Goal: Task Accomplishment & Management: Use online tool/utility

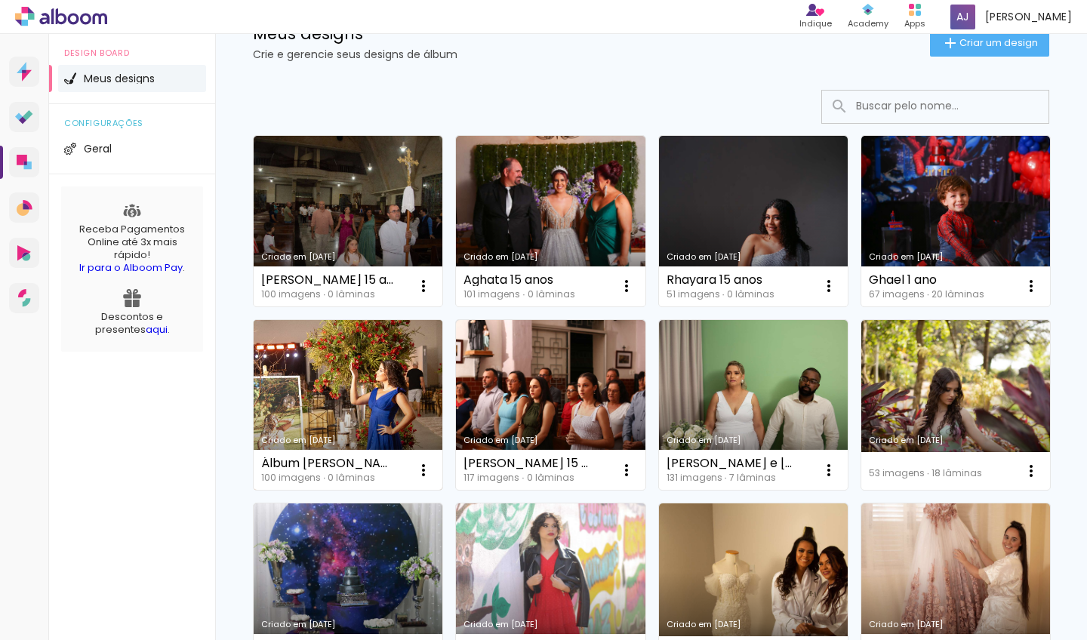
scroll to position [183, 0]
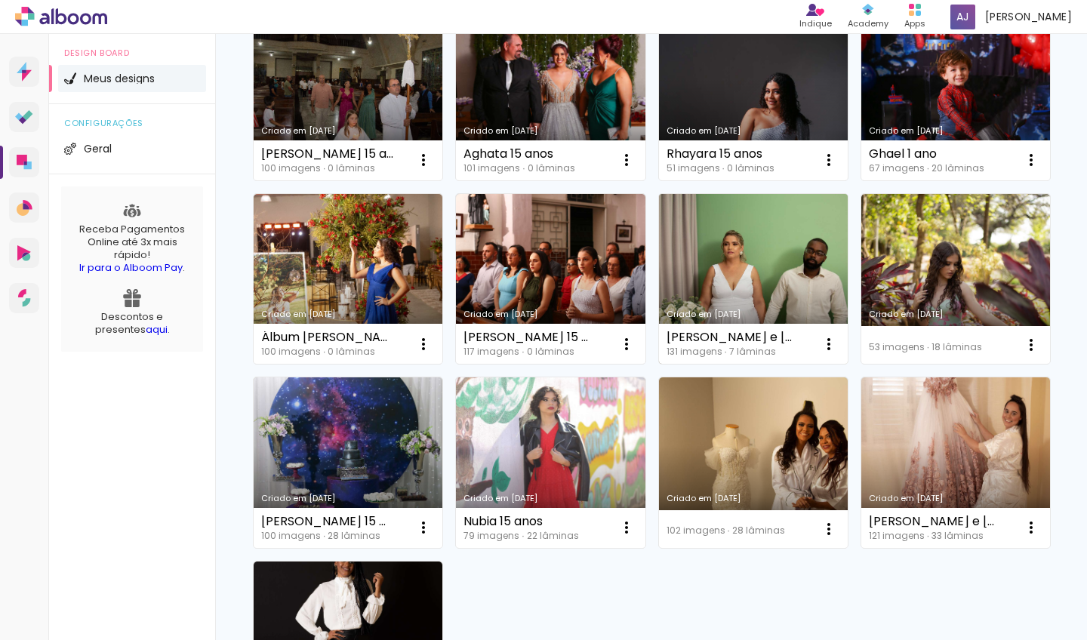
click at [659, 365] on link "Criado em [DATE]" at bounding box center [753, 279] width 189 height 171
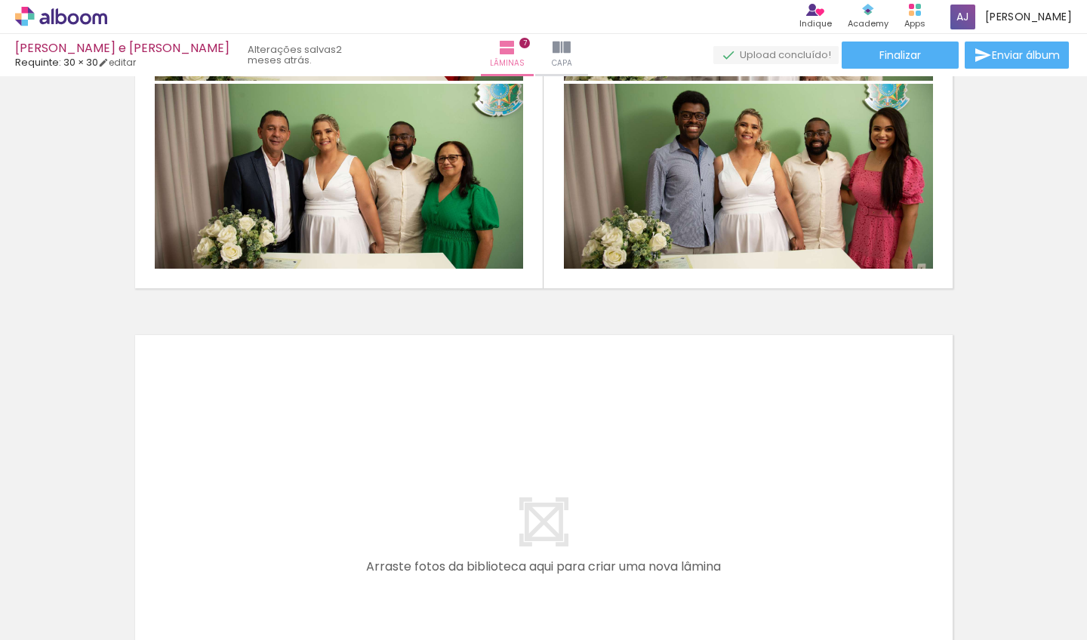
scroll to position [0, 686]
drag, startPoint x: 153, startPoint y: 636, endPoint x: 416, endPoint y: 621, distance: 263.2
click at [124, 621] on iron-horizontal-list at bounding box center [109, 593] width 30 height 94
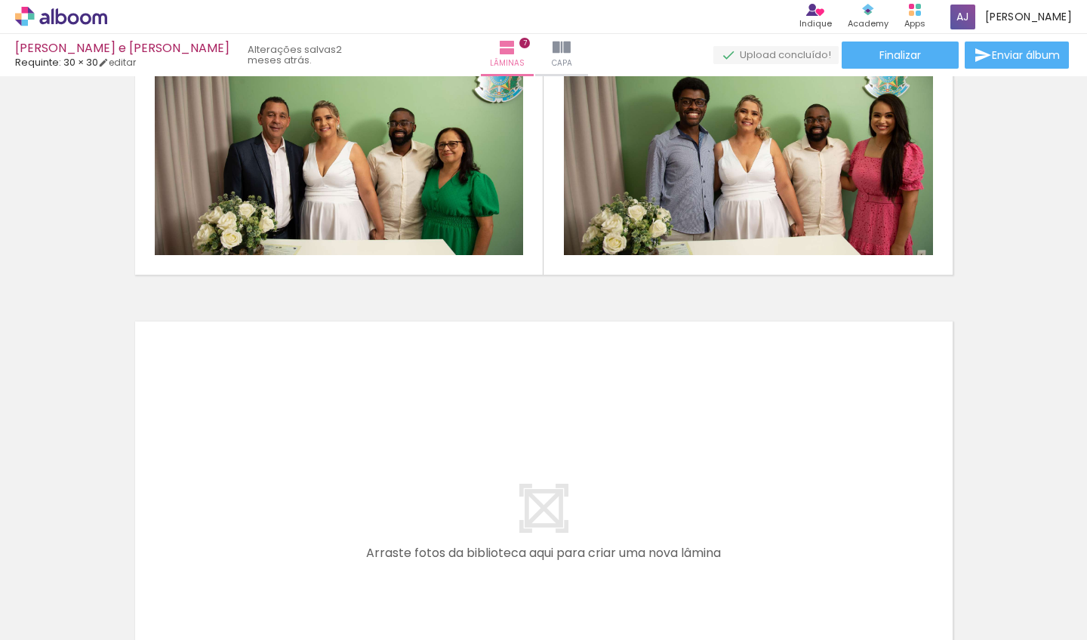
scroll to position [3028, 0]
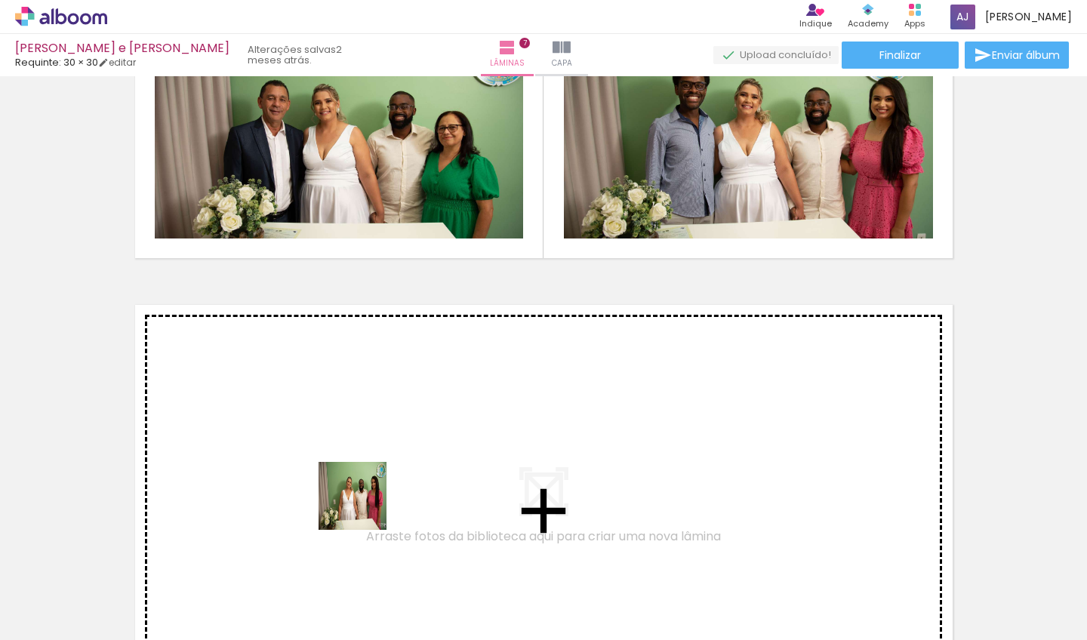
drag, startPoint x: 342, startPoint y: 604, endPoint x: 370, endPoint y: 481, distance: 126.2
click at [370, 481] on quentale-workspace at bounding box center [543, 320] width 1087 height 640
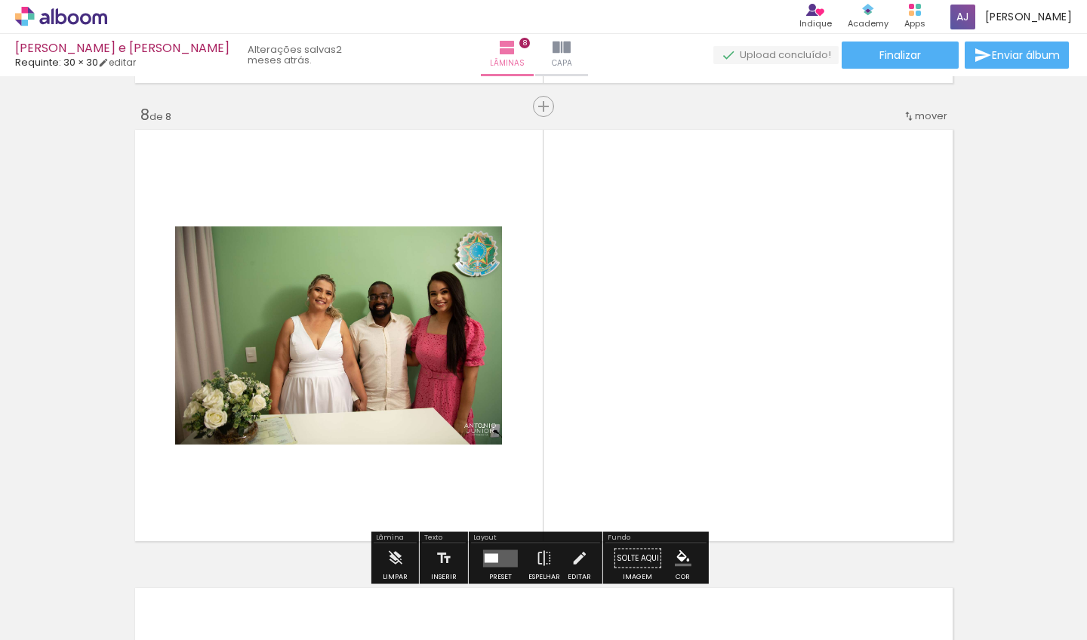
scroll to position [3227, 0]
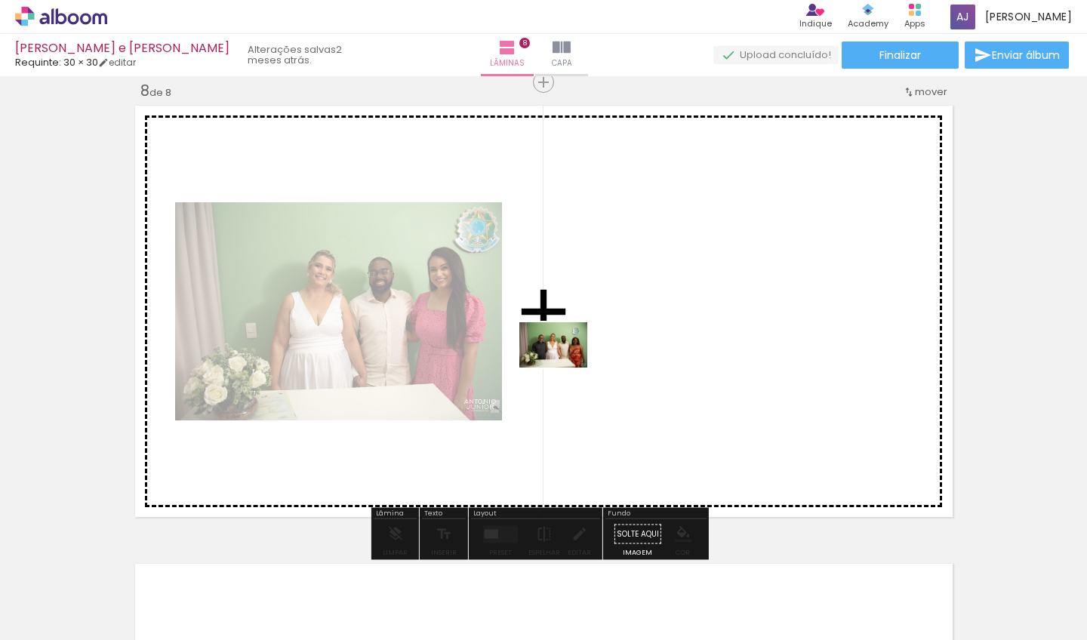
drag, startPoint x: 423, startPoint y: 588, endPoint x: 571, endPoint y: 360, distance: 271.8
click at [571, 360] on quentale-workspace at bounding box center [543, 320] width 1087 height 640
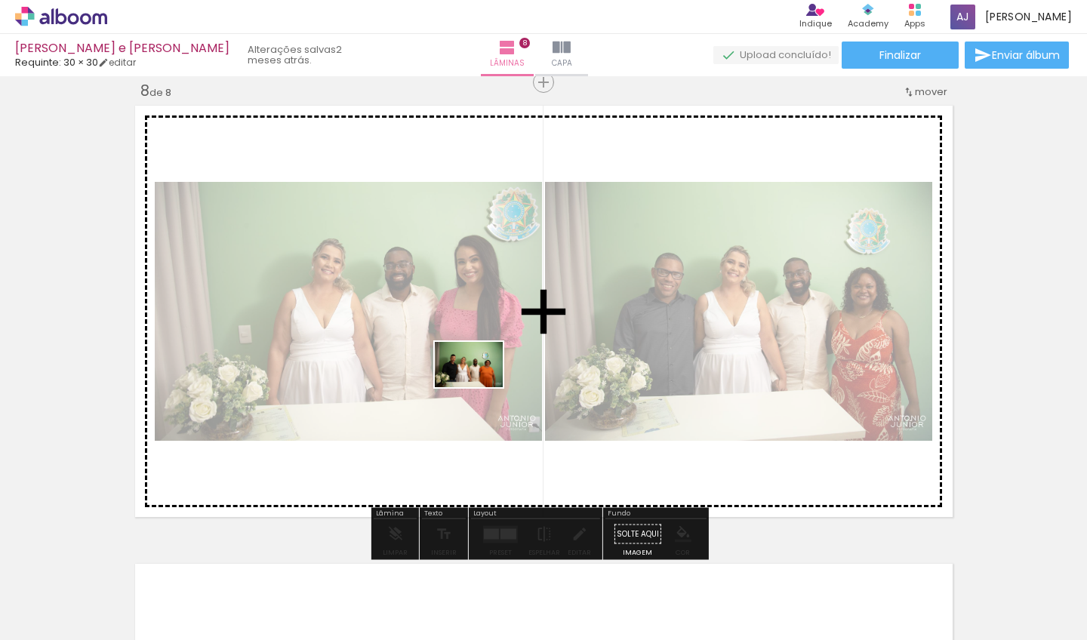
drag, startPoint x: 496, startPoint y: 601, endPoint x: 480, endPoint y: 387, distance: 214.3
click at [480, 387] on quentale-workspace at bounding box center [543, 320] width 1087 height 640
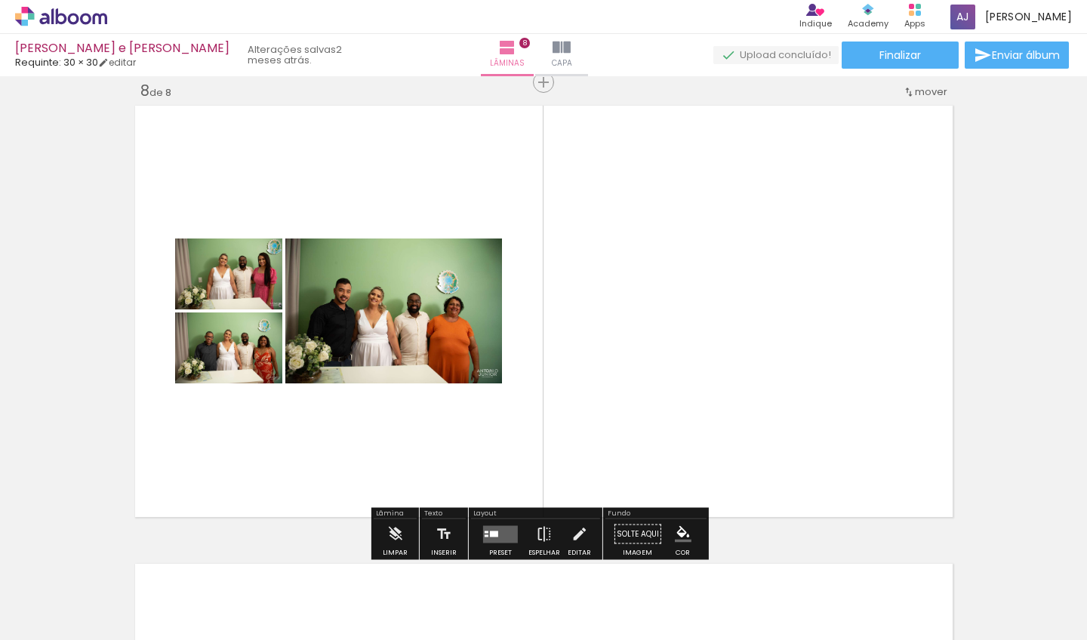
click at [486, 541] on quentale-layouter at bounding box center [500, 534] width 35 height 17
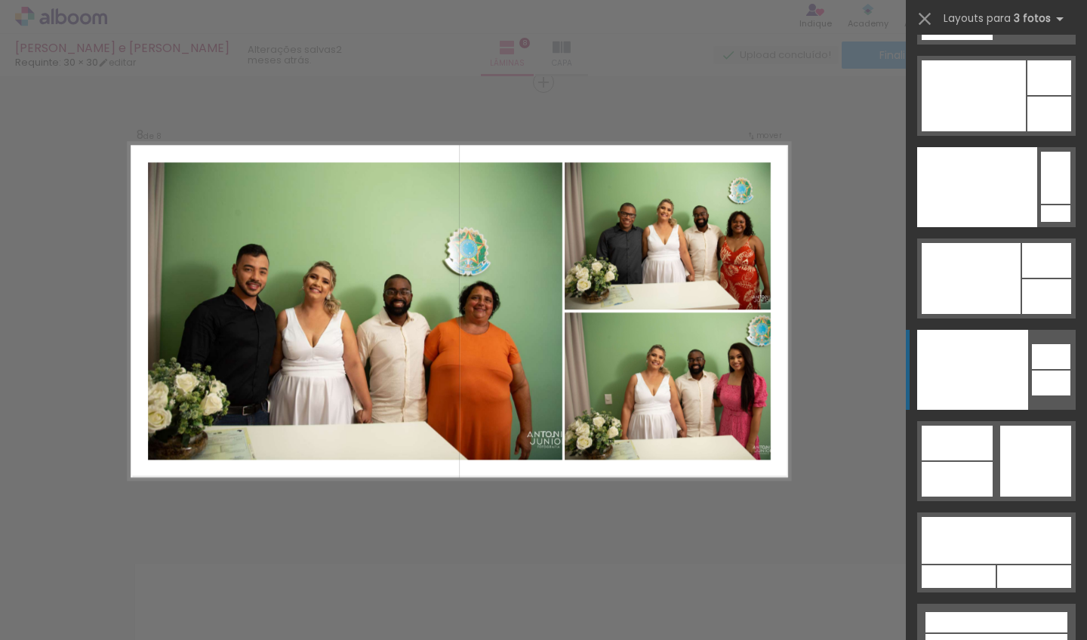
scroll to position [19312, 0]
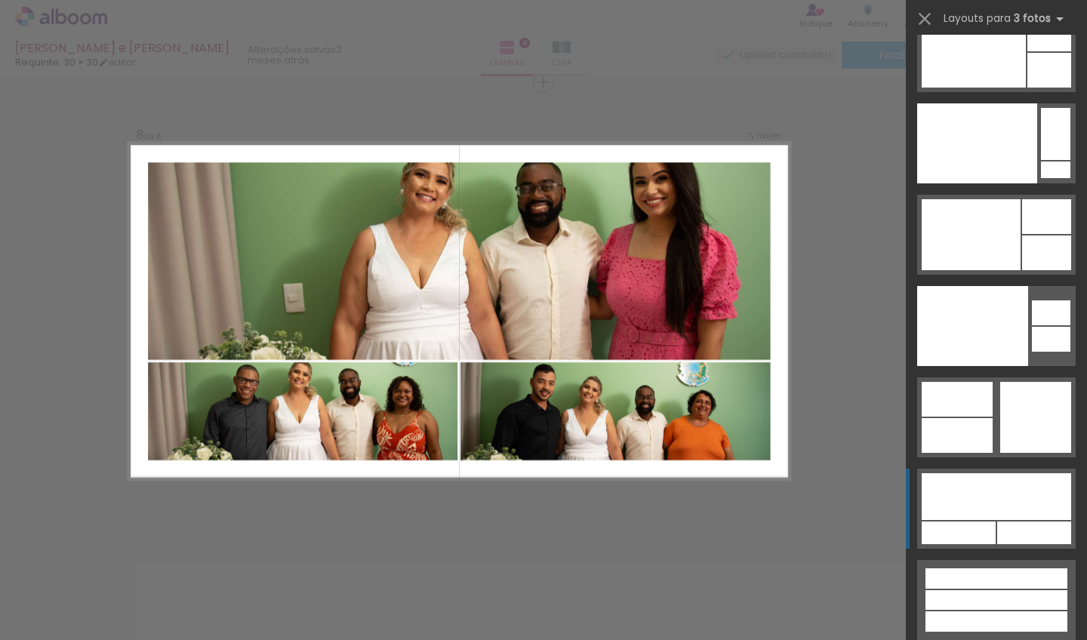
click at [985, 480] on div at bounding box center [997, 496] width 150 height 47
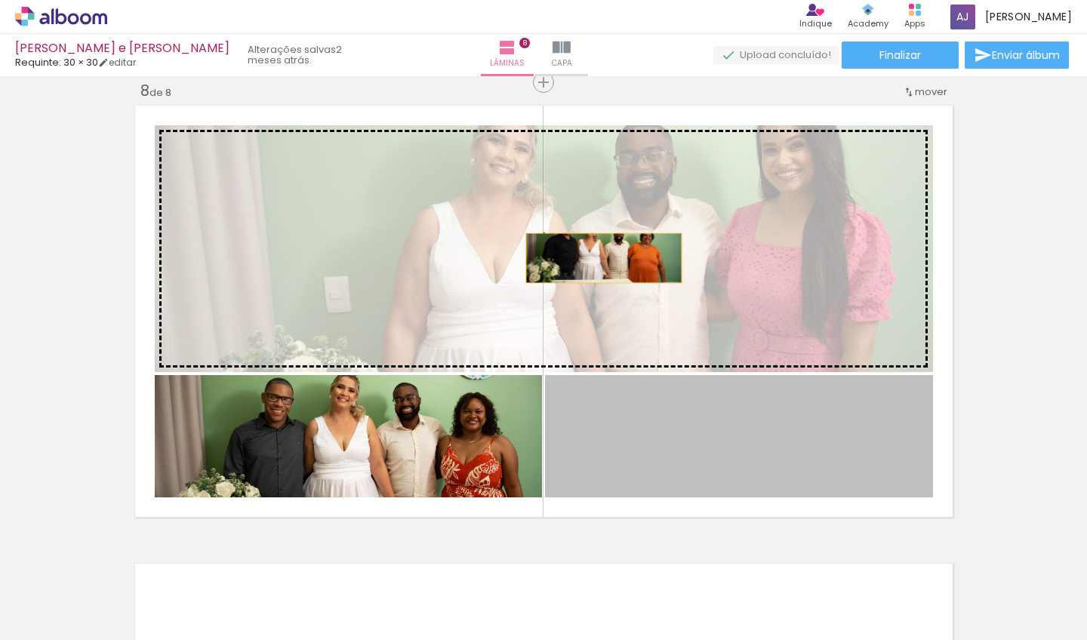
drag, startPoint x: 652, startPoint y: 414, endPoint x: 598, endPoint y: 258, distance: 164.5
click at [0, 0] on slot at bounding box center [0, 0] width 0 height 0
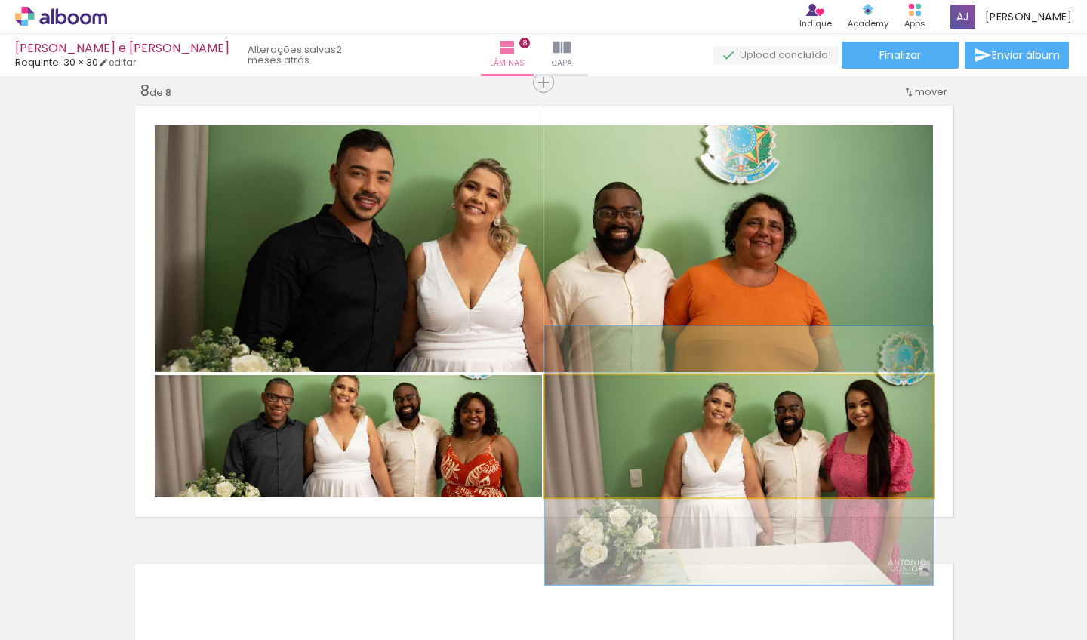
drag, startPoint x: 763, startPoint y: 452, endPoint x: 753, endPoint y: 471, distance: 22.3
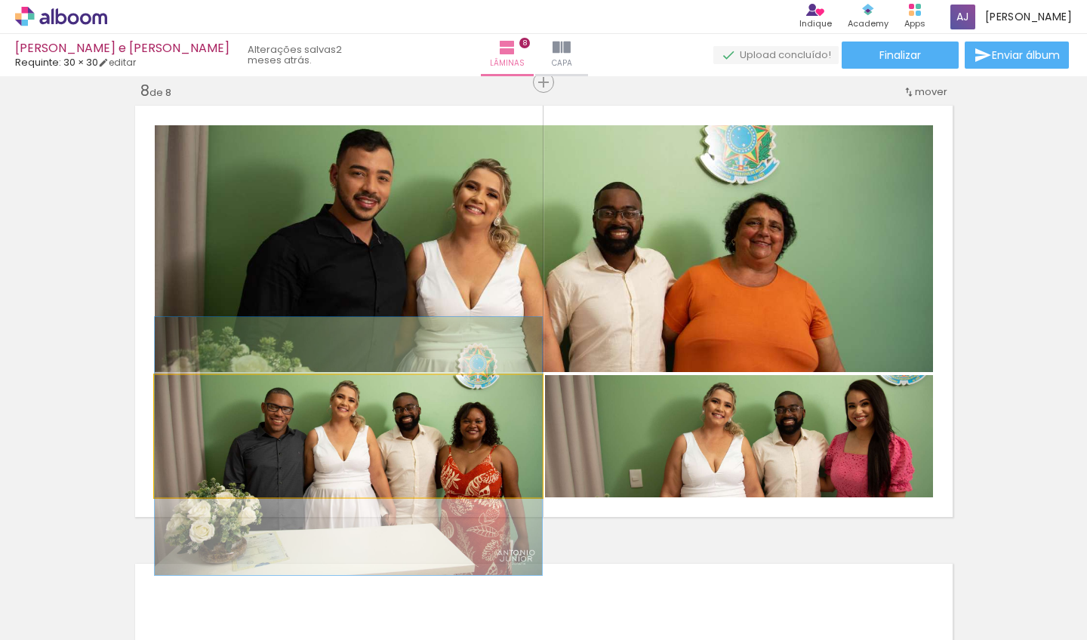
drag, startPoint x: 471, startPoint y: 437, endPoint x: 467, endPoint y: 447, distance: 10.5
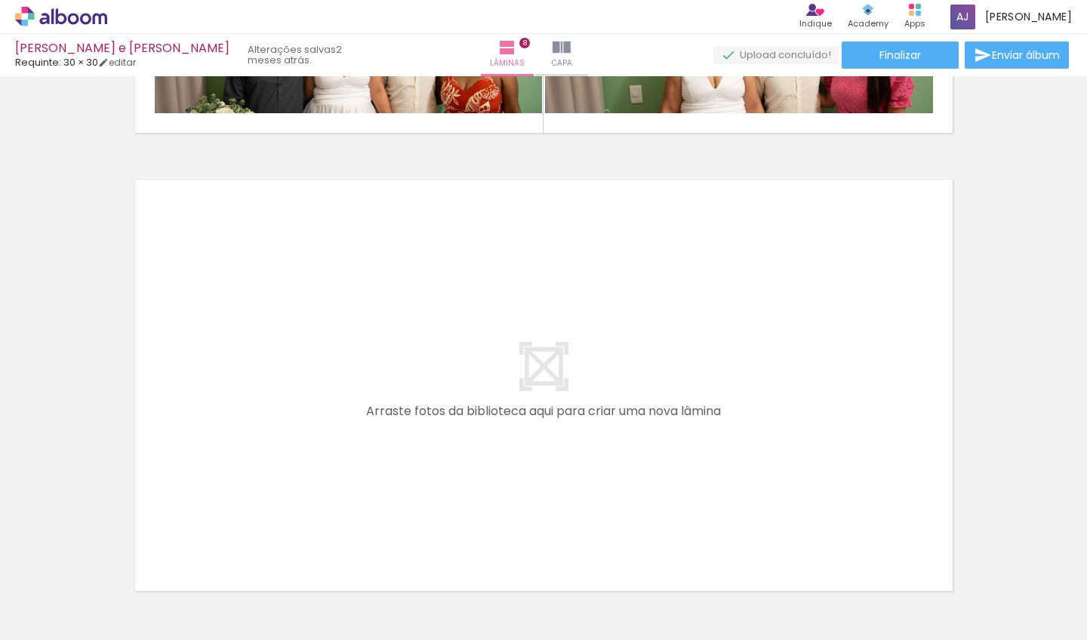
scroll to position [0, 1127]
drag, startPoint x: 249, startPoint y: 635, endPoint x: 343, endPoint y: 633, distance: 93.7
click at [124, 635] on iron-horizontal-list at bounding box center [109, 593] width 30 height 94
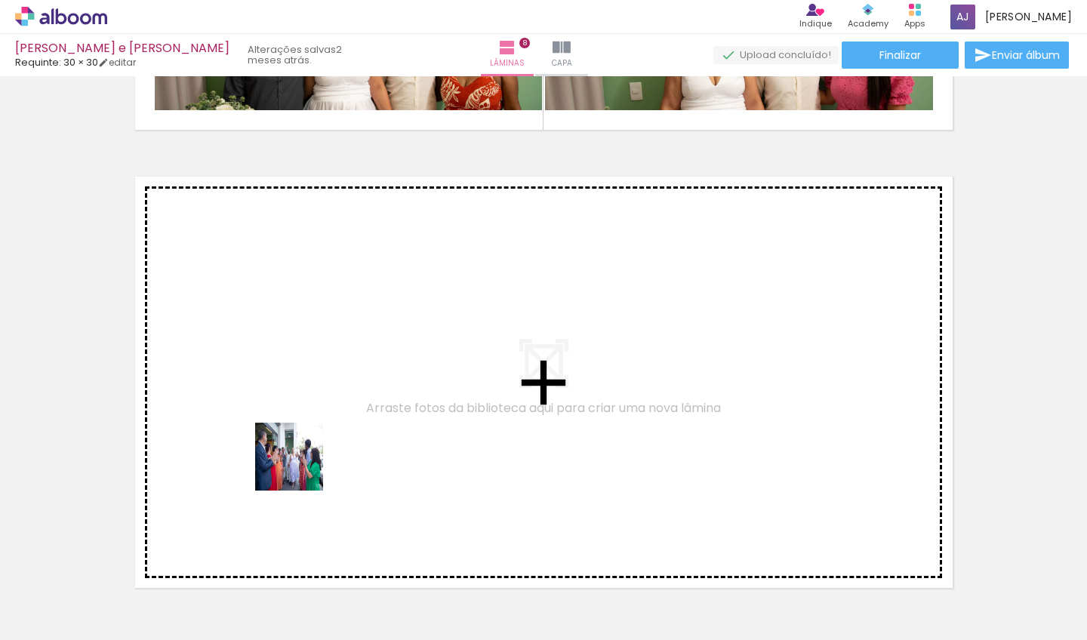
drag, startPoint x: 294, startPoint y: 553, endPoint x: 350, endPoint y: 563, distance: 56.9
click at [305, 428] on quentale-workspace at bounding box center [543, 320] width 1087 height 640
